Goal: Task Accomplishment & Management: Use online tool/utility

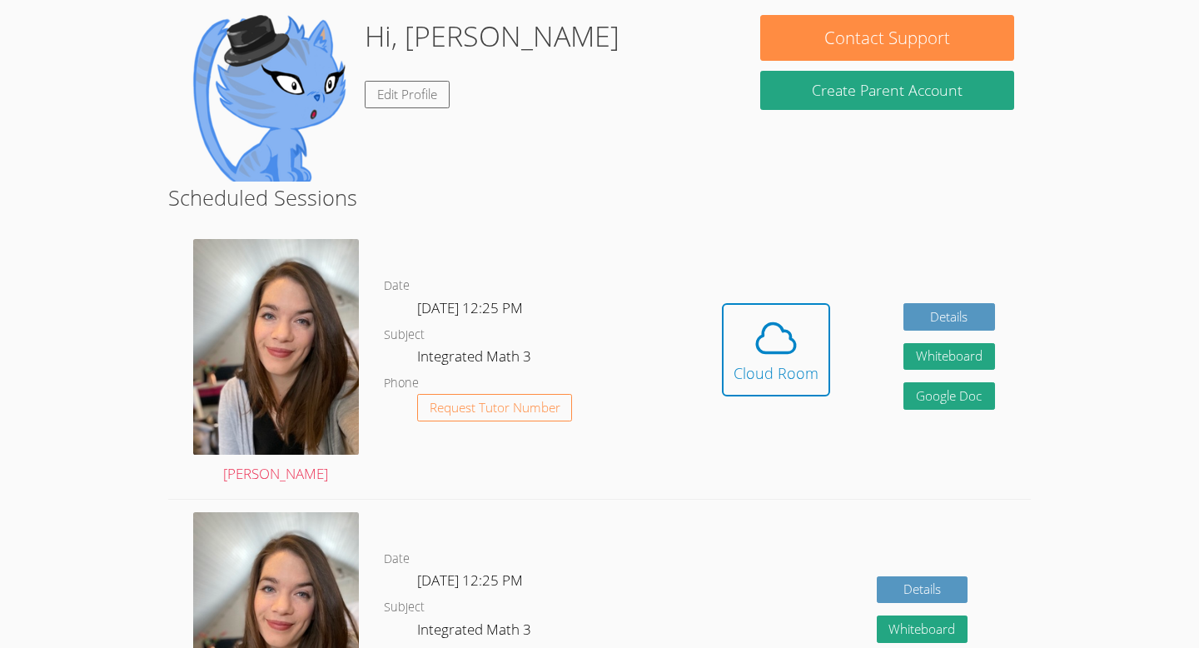
scroll to position [253, 0]
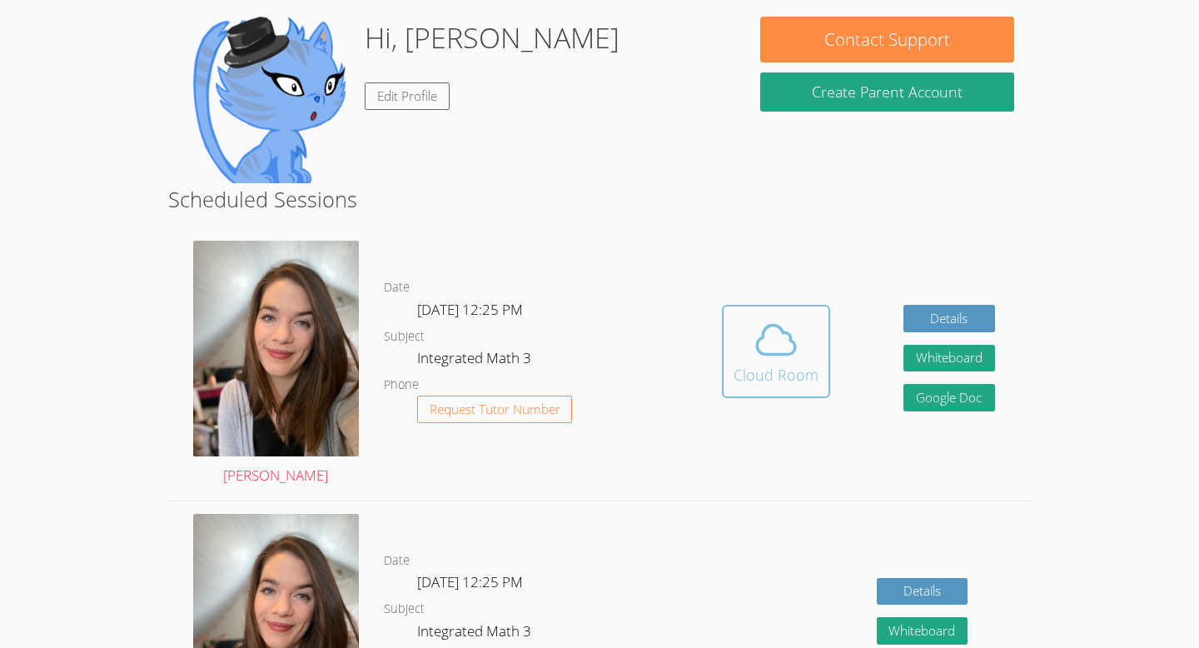
click at [778, 343] on icon at bounding box center [776, 339] width 47 height 47
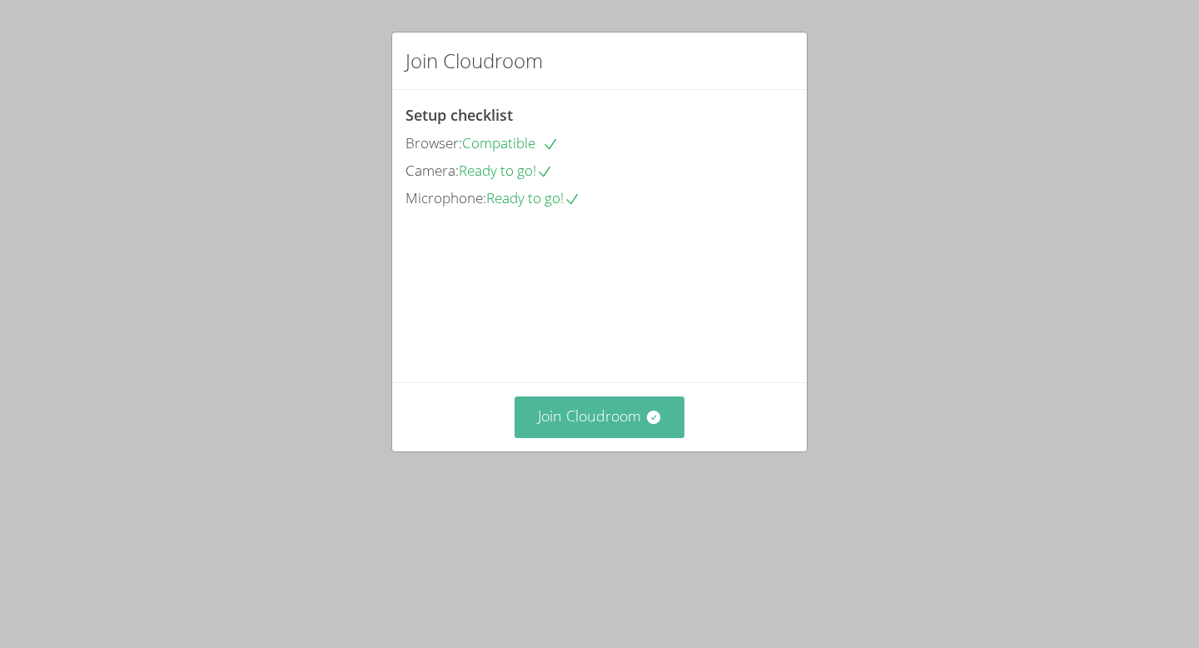
click at [559, 437] on button "Join Cloudroom" at bounding box center [600, 416] width 171 height 41
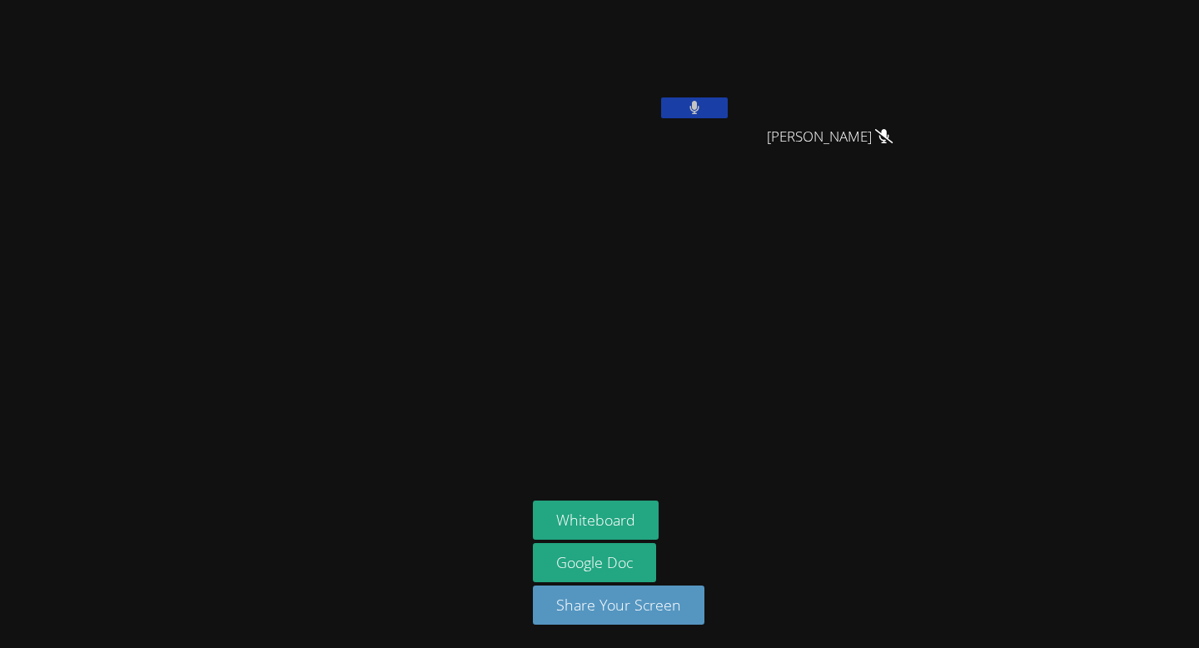
click at [705, 111] on button at bounding box center [694, 107] width 67 height 21
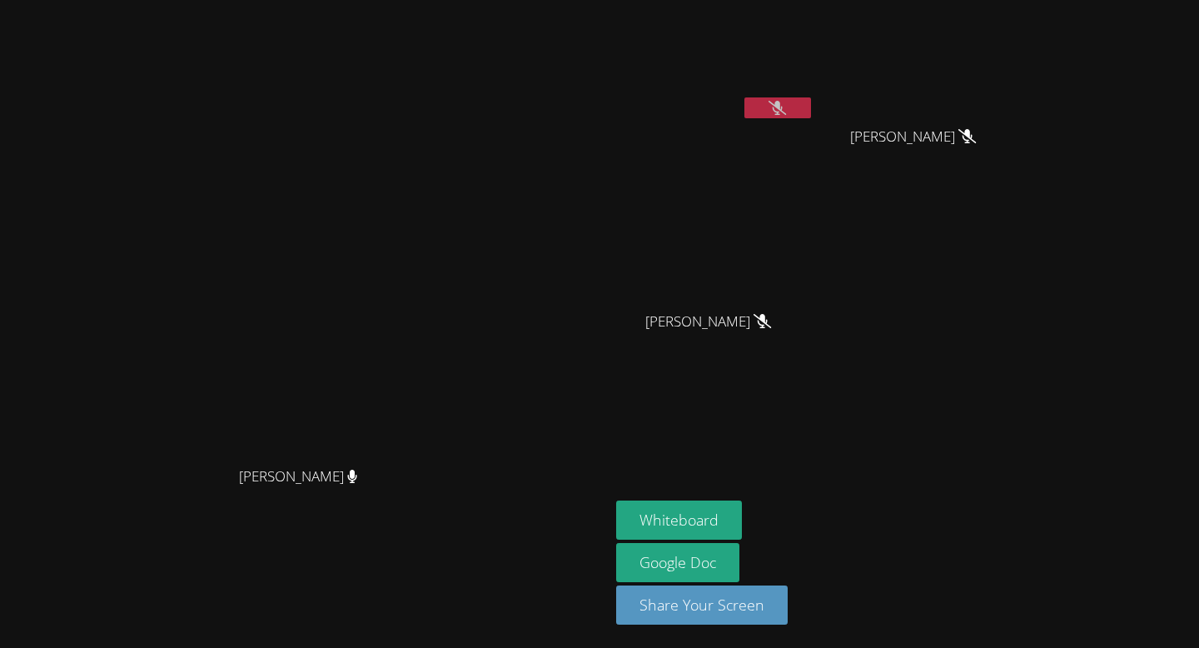
click at [744, 97] on button at bounding box center [777, 107] width 67 height 21
click at [742, 525] on button "Whiteboard" at bounding box center [679, 519] width 126 height 39
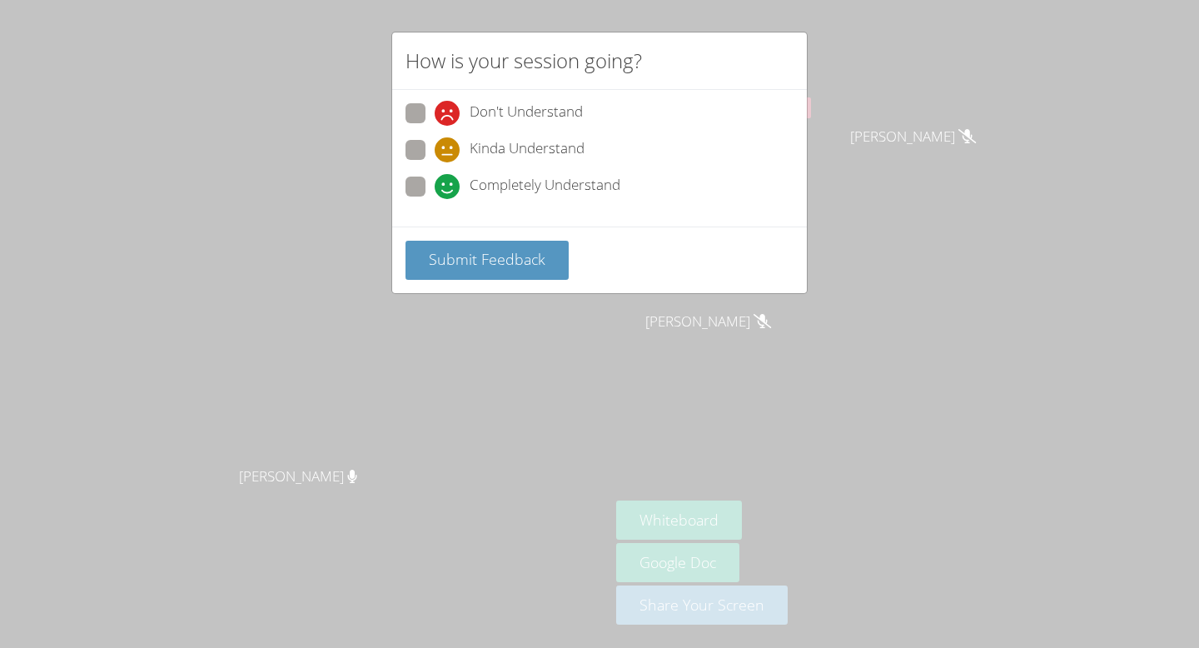
click at [435, 162] on span at bounding box center [435, 162] width 0 height 0
click at [435, 153] on input "Kinda Understand" at bounding box center [442, 147] width 14 height 14
radio input "true"
click at [431, 249] on span "Submit Feedback" at bounding box center [487, 259] width 117 height 20
